Goal: Task Accomplishment & Management: Manage account settings

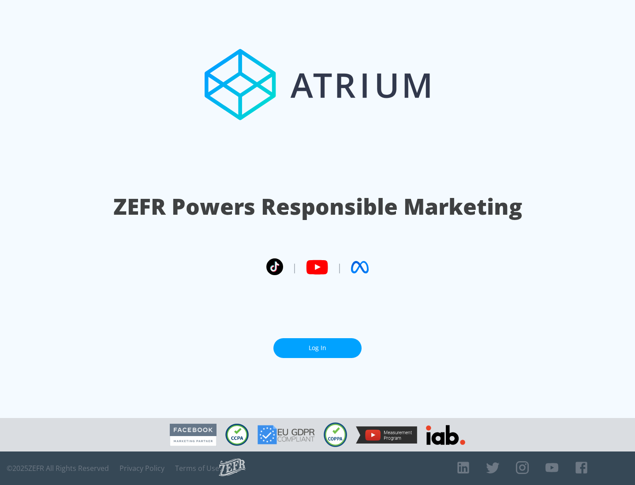
click at [318, 348] on link "Log In" at bounding box center [318, 348] width 88 height 20
